Goal: Obtain resource: Download file/media

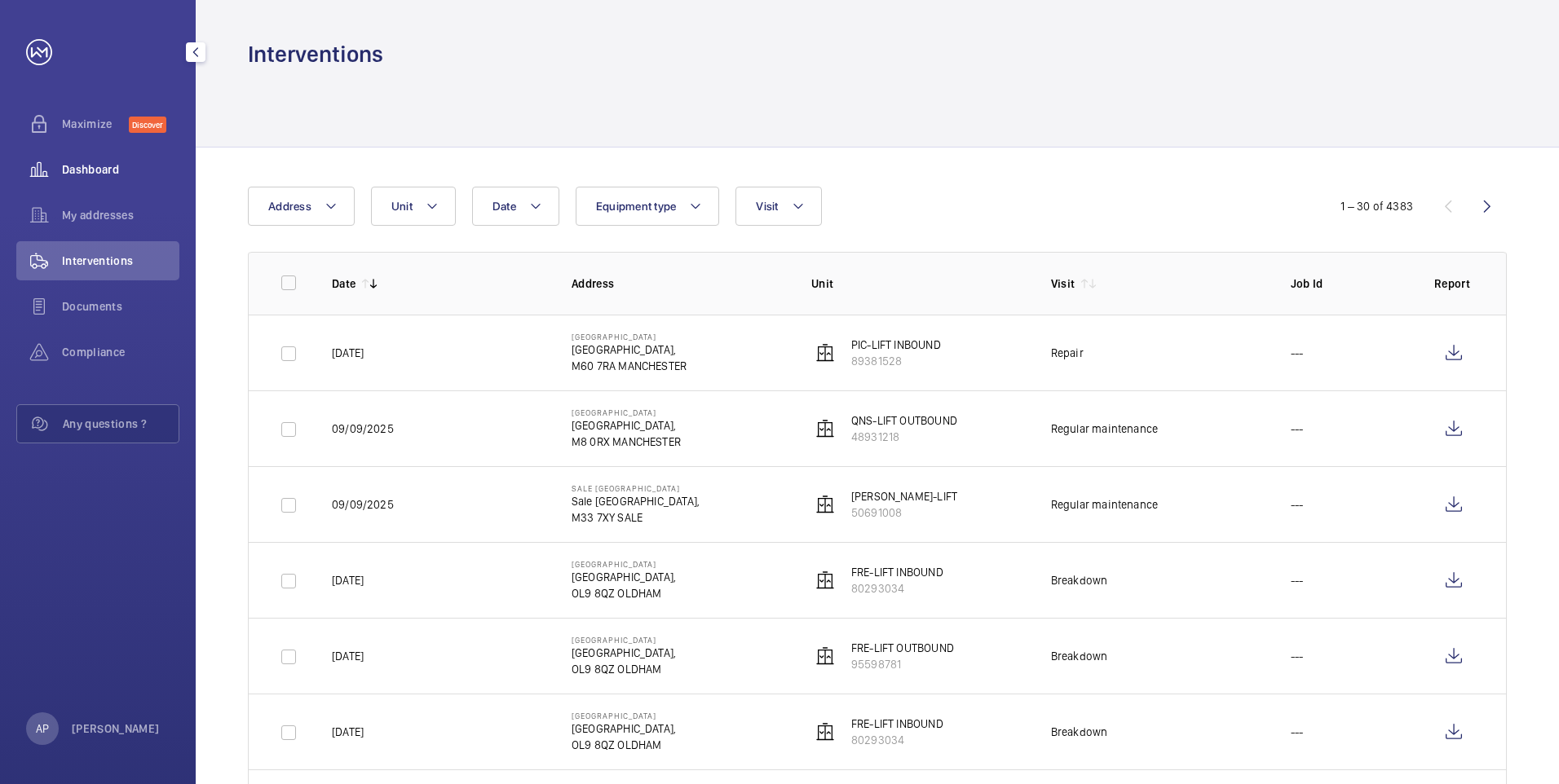
click at [83, 175] on span "Dashboard" at bounding box center [120, 169] width 118 height 16
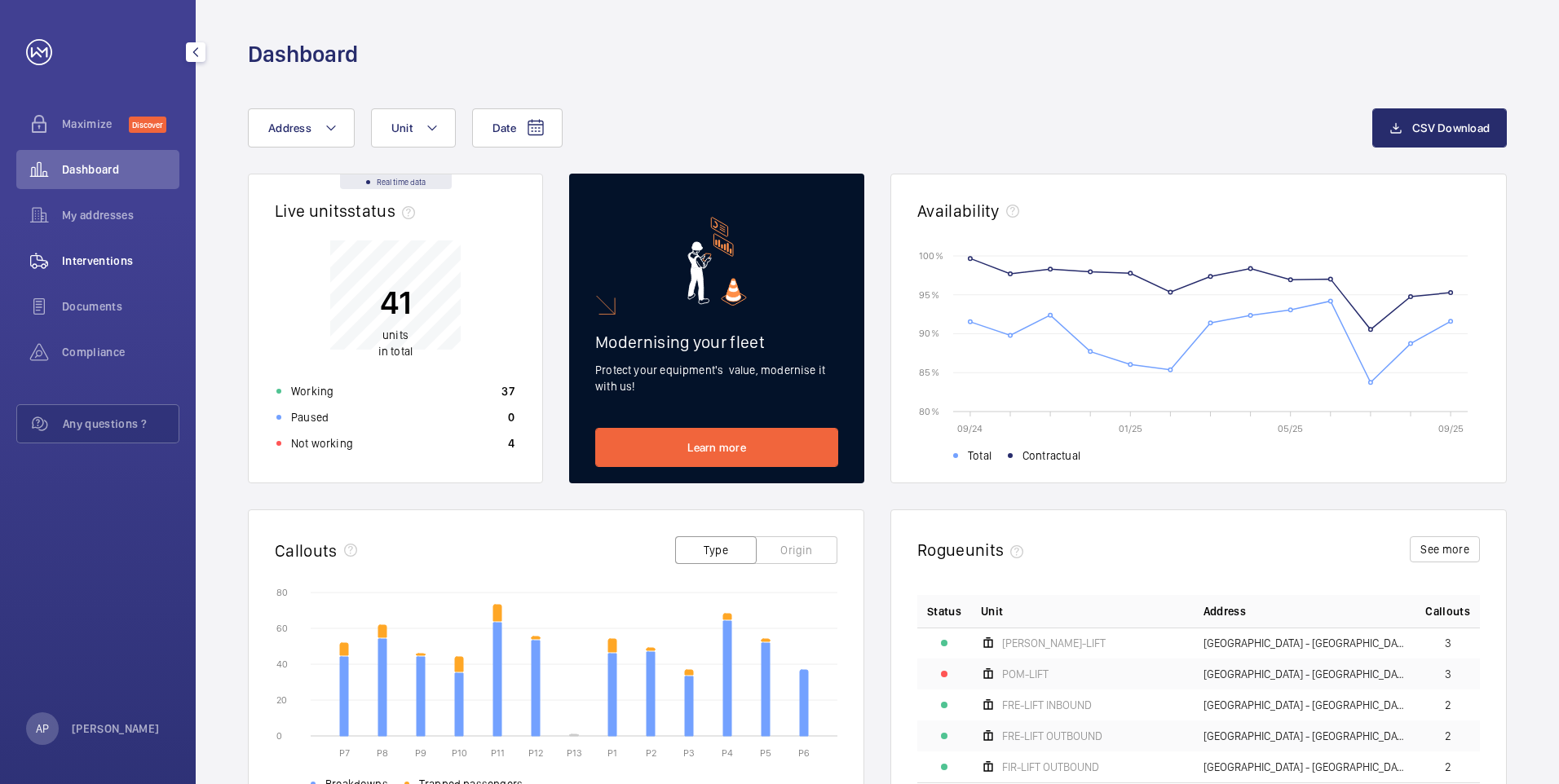
click at [110, 259] on span "Interventions" at bounding box center [120, 260] width 118 height 16
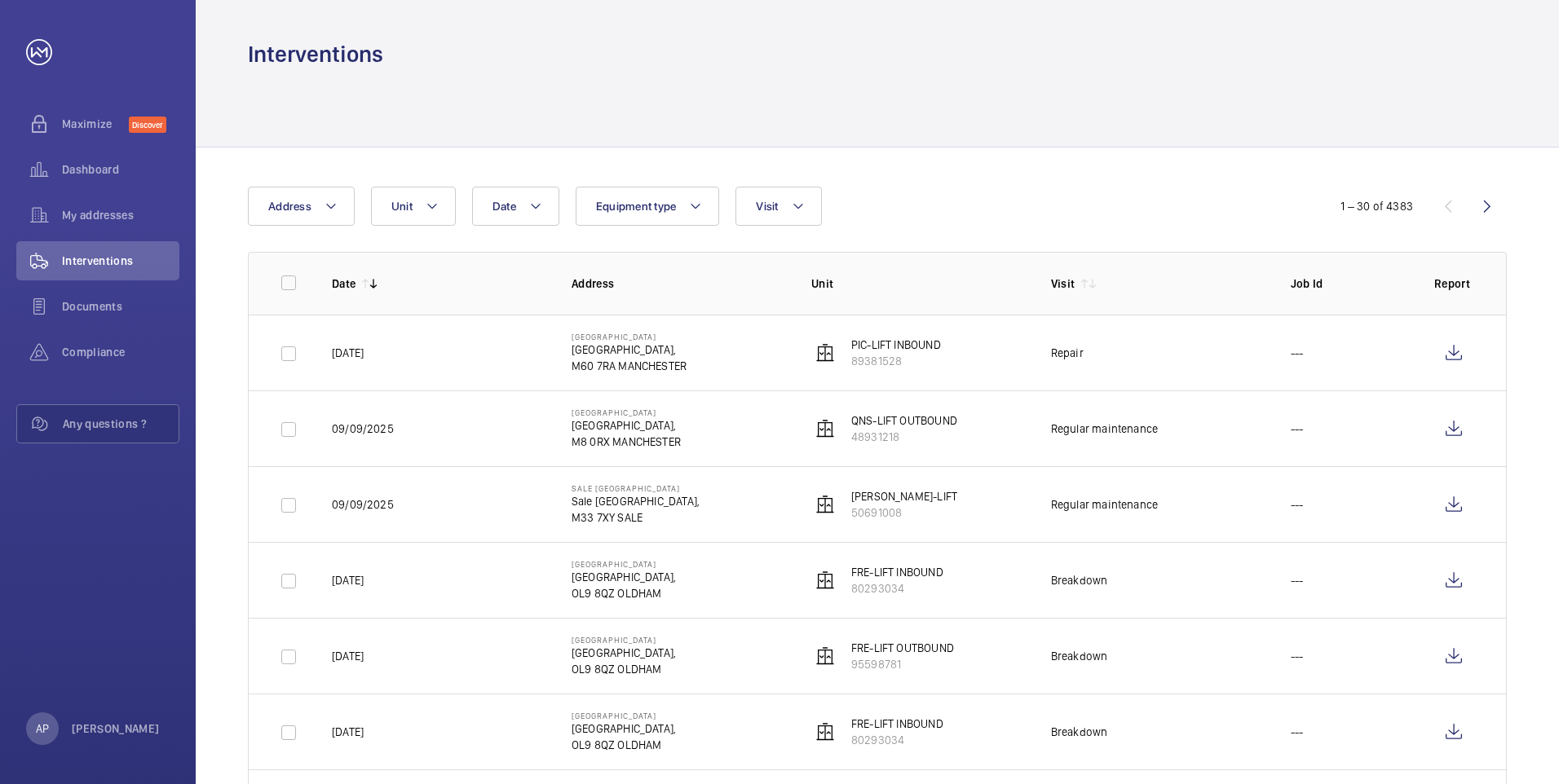
click at [354, 580] on p "[DATE]" at bounding box center [348, 580] width 32 height 16
click at [285, 579] on input "checkbox" at bounding box center [289, 581] width 33 height 33
checkbox input "false"
click at [1450, 576] on wm-front-icon-button at bounding box center [1454, 581] width 39 height 39
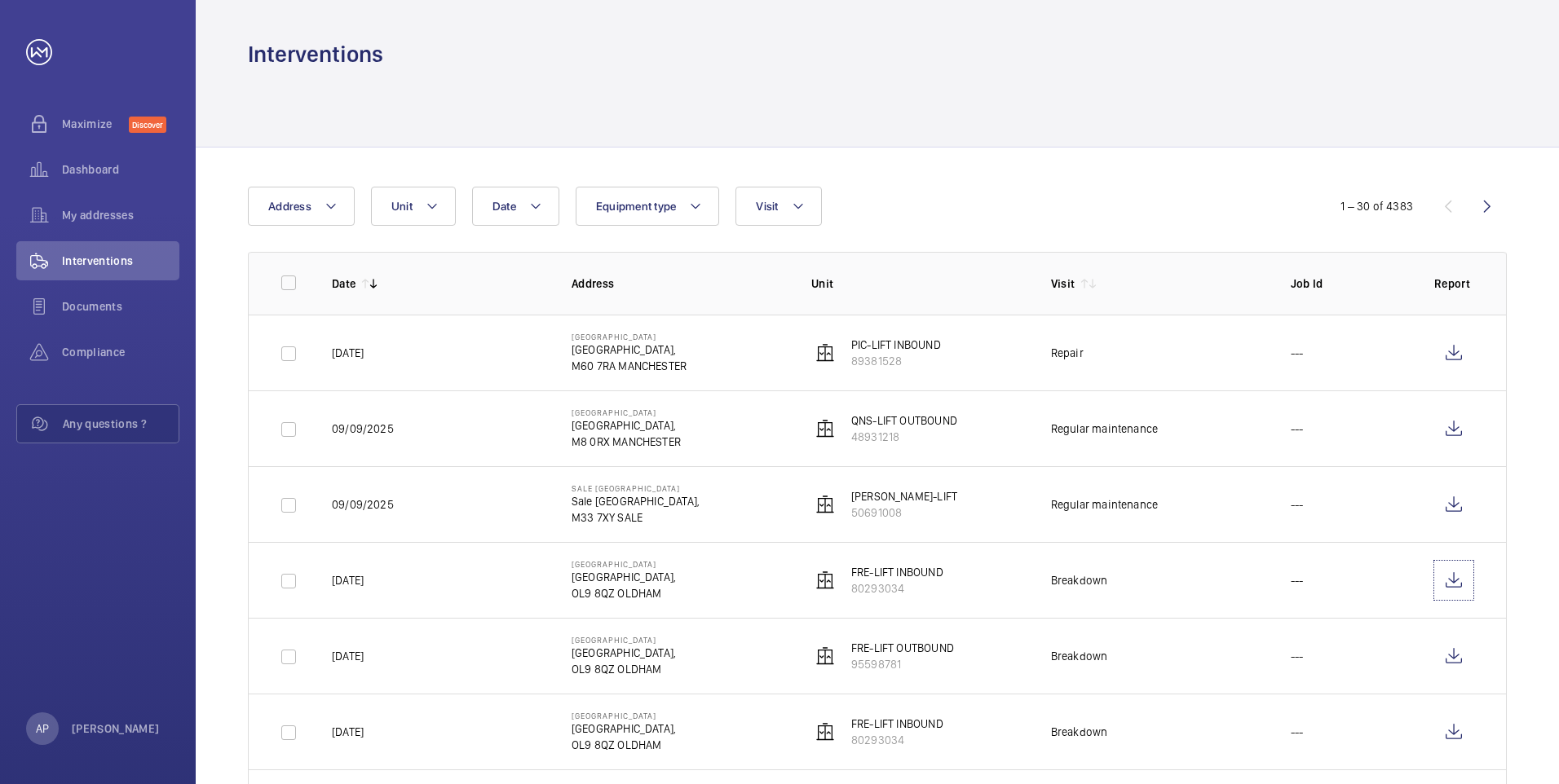
scroll to position [27, 0]
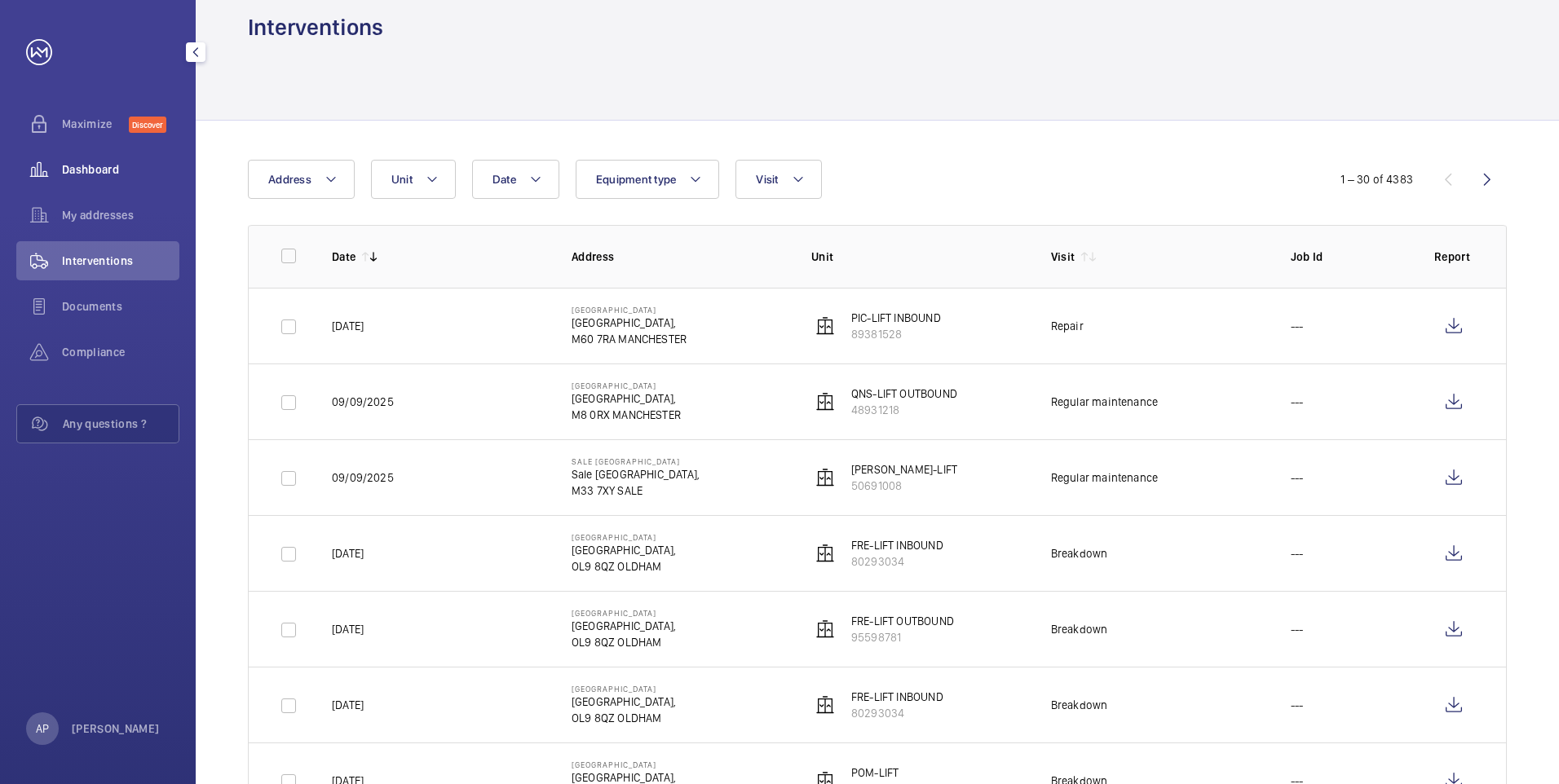
click at [81, 168] on span "Dashboard" at bounding box center [120, 169] width 118 height 16
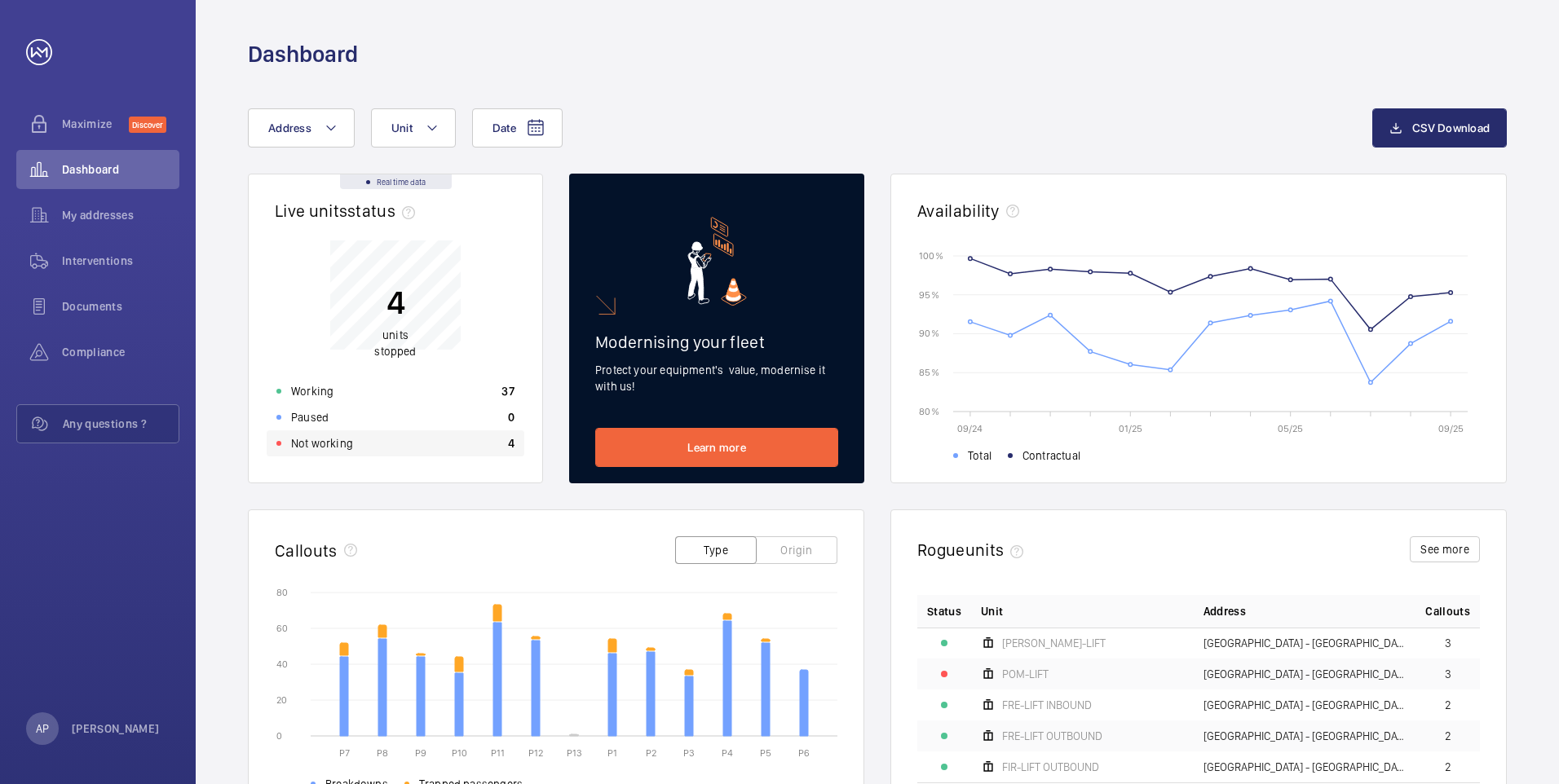
click at [312, 445] on p "Not working" at bounding box center [323, 443] width 62 height 16
